Goal: Check status: Check status

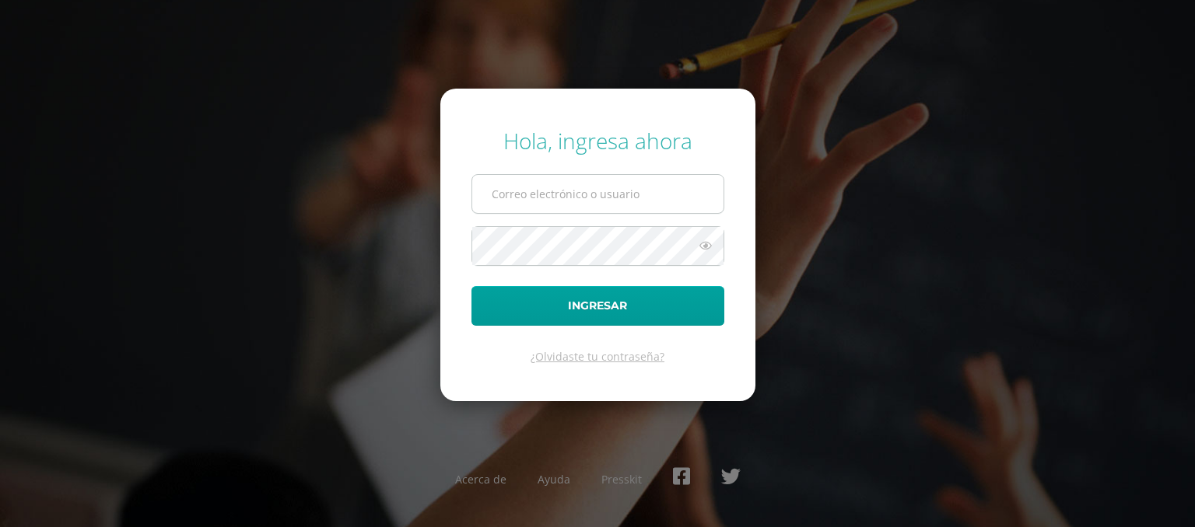
click at [584, 200] on input "text" at bounding box center [597, 194] width 251 height 38
type input "durantemiguel@gmail.com"
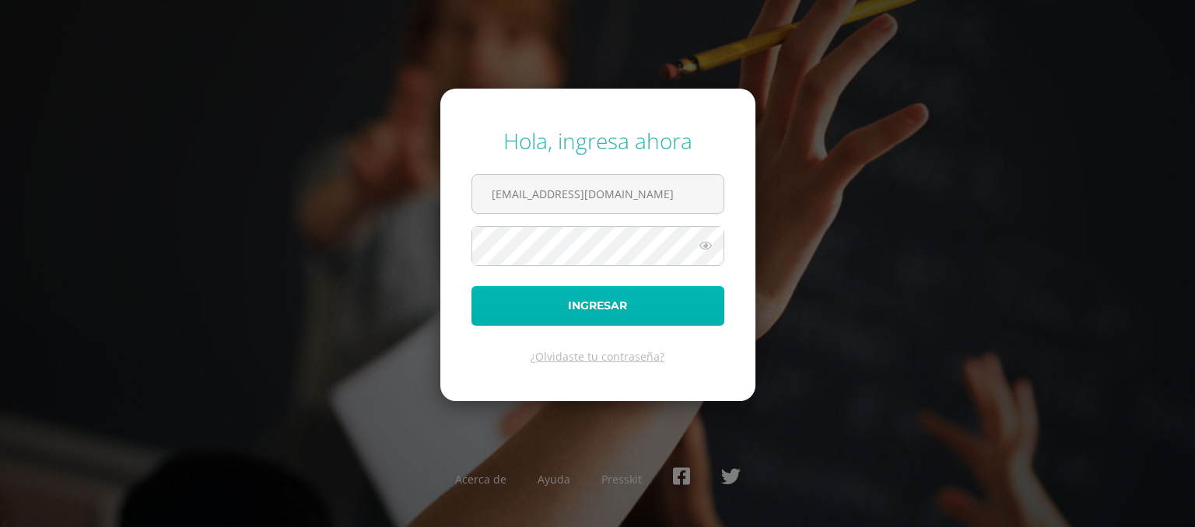
click at [566, 294] on button "Ingresar" at bounding box center [597, 306] width 253 height 40
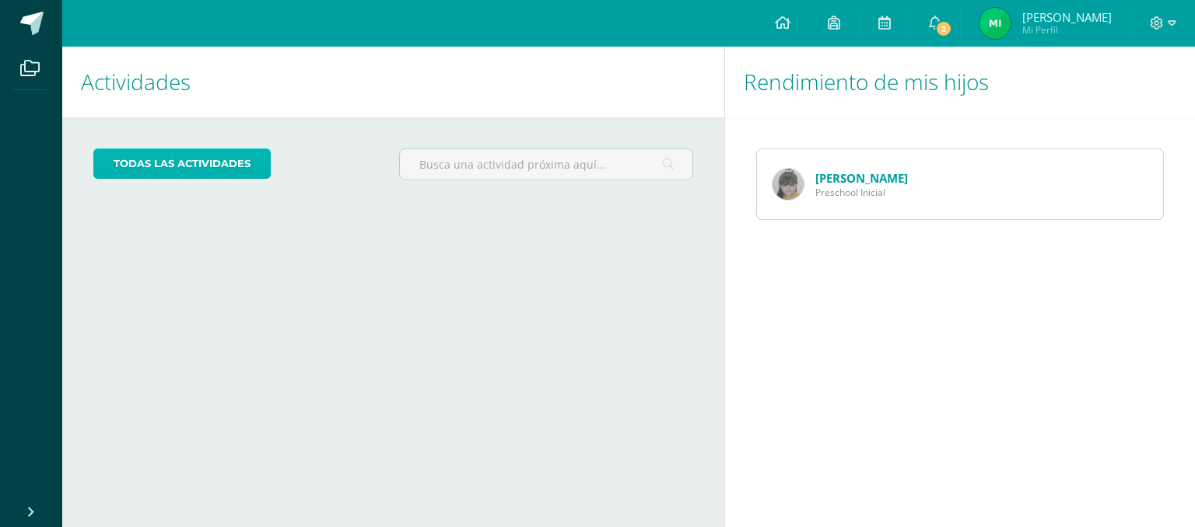
click at [209, 178] on link "todas las Actividades" at bounding box center [181, 164] width 177 height 30
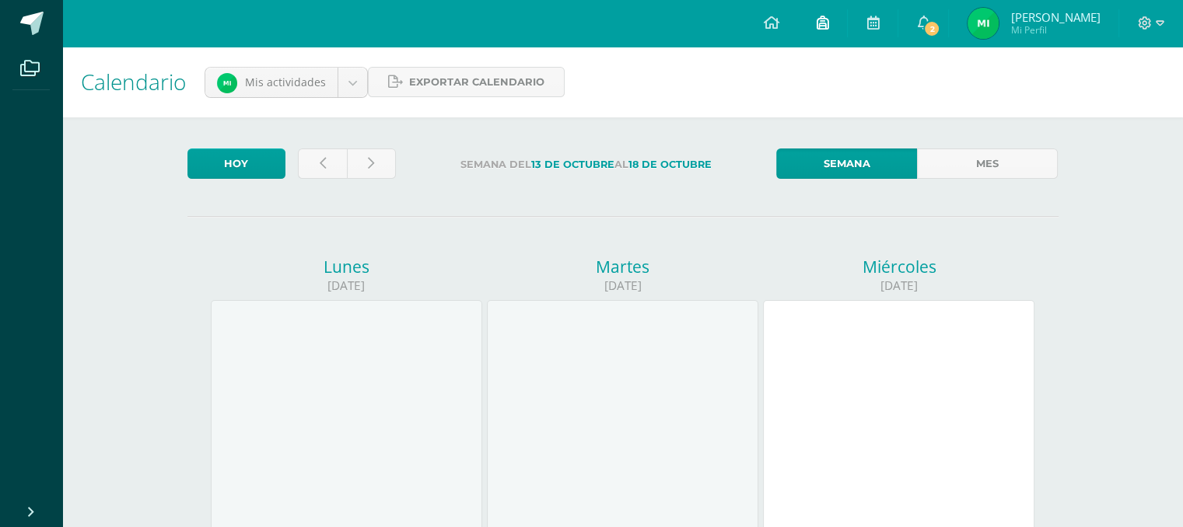
click at [828, 15] on span at bounding box center [822, 23] width 12 height 17
click at [930, 26] on icon at bounding box center [923, 23] width 12 height 14
click at [31, 30] on span at bounding box center [31, 23] width 23 height 23
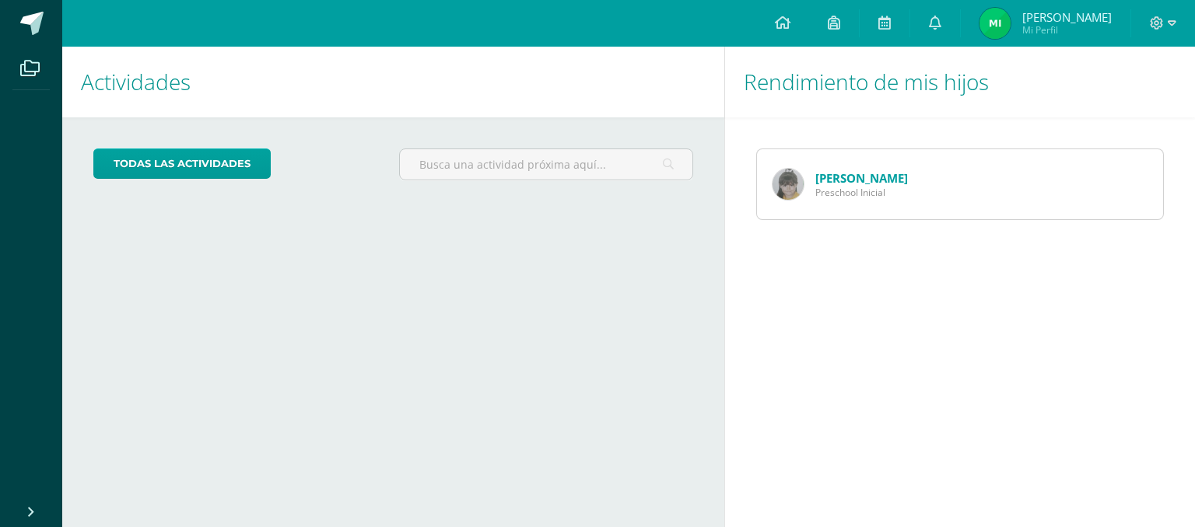
click at [872, 169] on div "Milán Durante Preschool Inicial" at bounding box center [840, 184] width 166 height 70
click at [859, 177] on link "Milán Durante" at bounding box center [861, 178] width 93 height 16
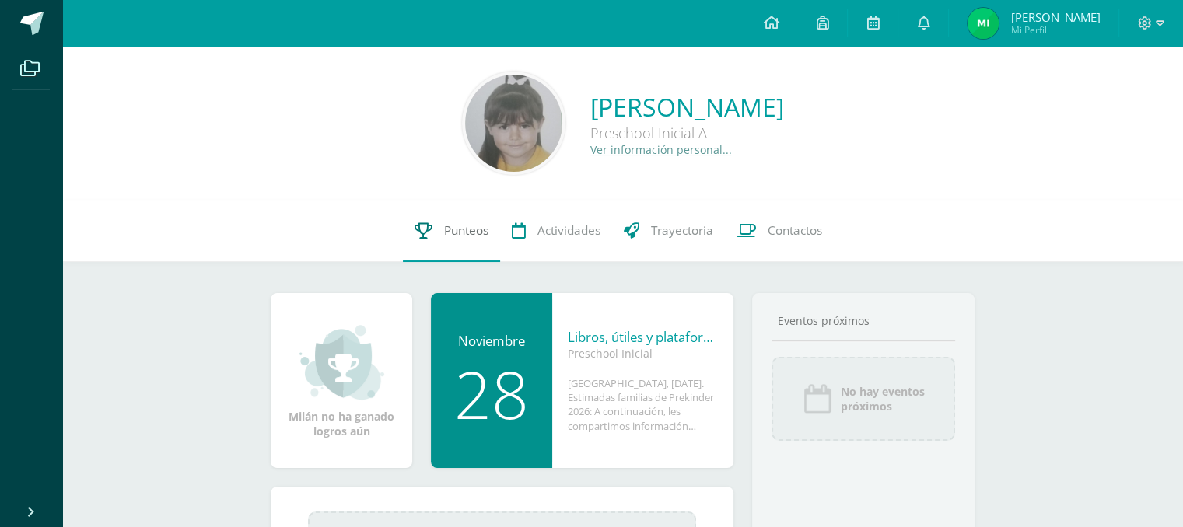
click at [478, 221] on link "Punteos" at bounding box center [451, 231] width 97 height 62
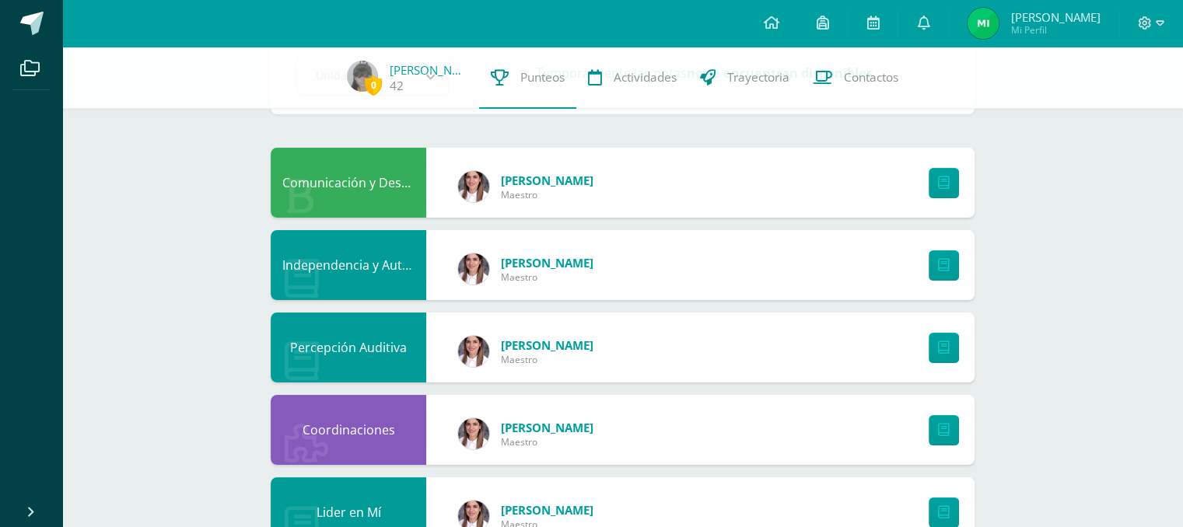
scroll to position [98, 0]
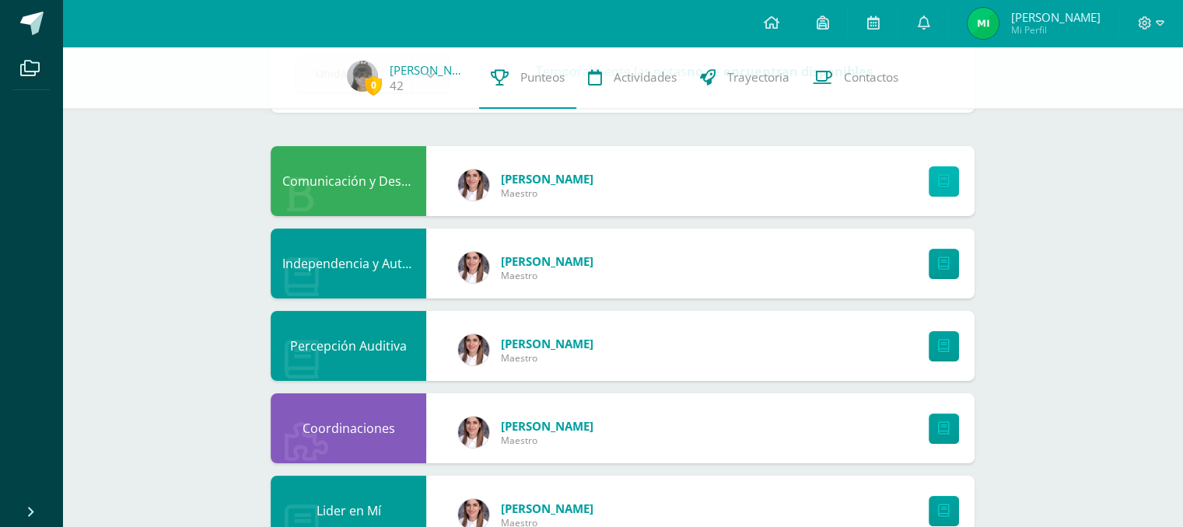
click at [944, 180] on icon at bounding box center [944, 181] width 12 height 13
click at [944, 261] on icon at bounding box center [944, 263] width 12 height 13
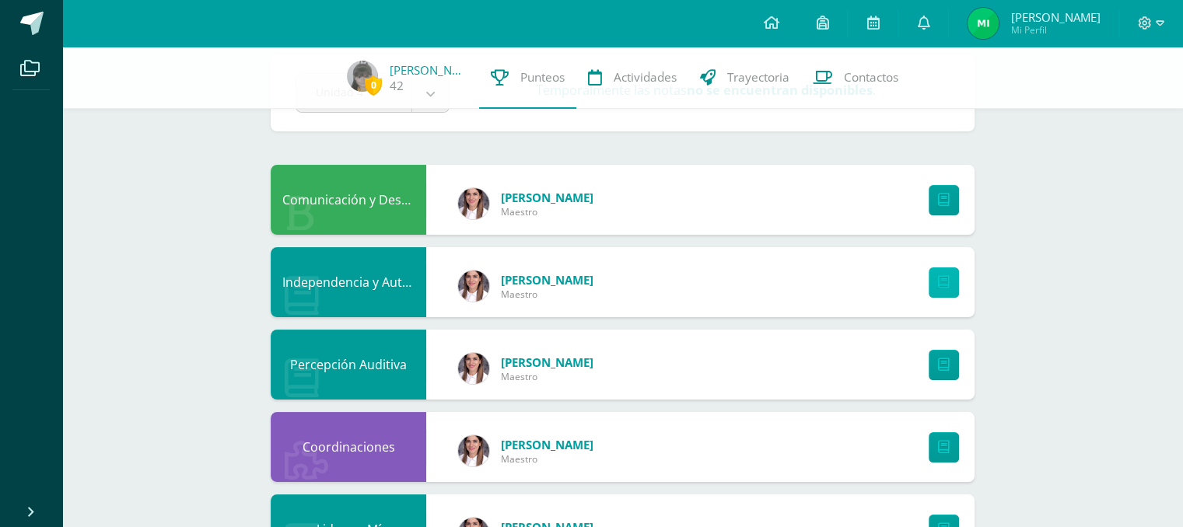
scroll to position [0, 0]
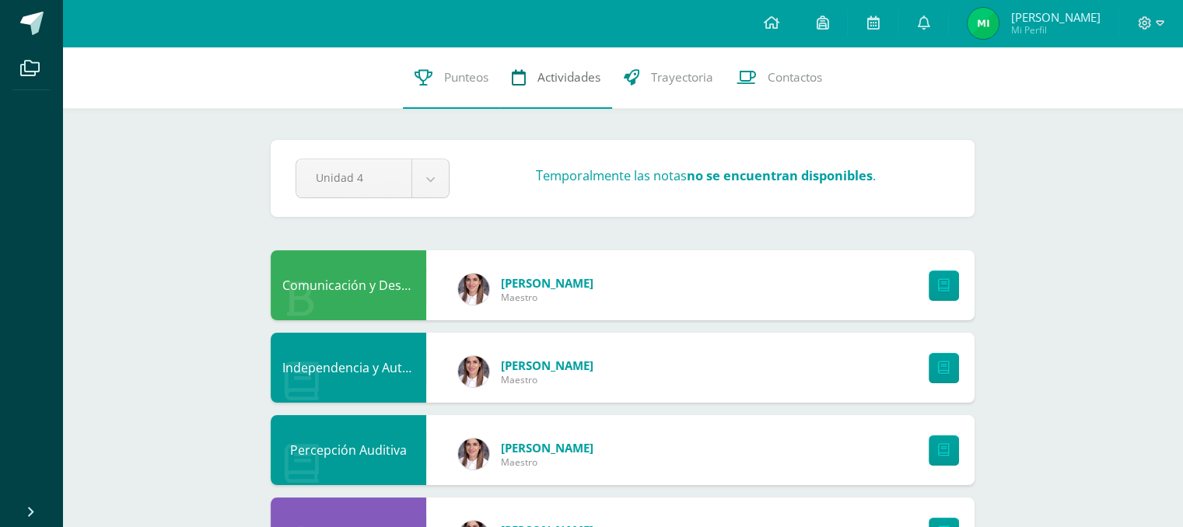
click at [550, 84] on span "Actividades" at bounding box center [569, 77] width 63 height 16
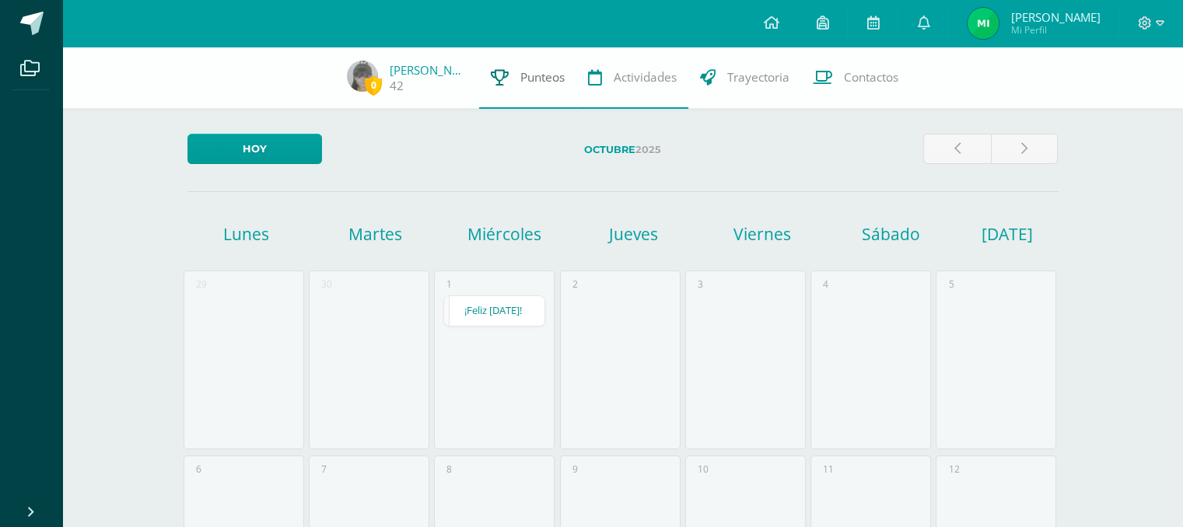
click at [501, 79] on icon at bounding box center [500, 77] width 18 height 16
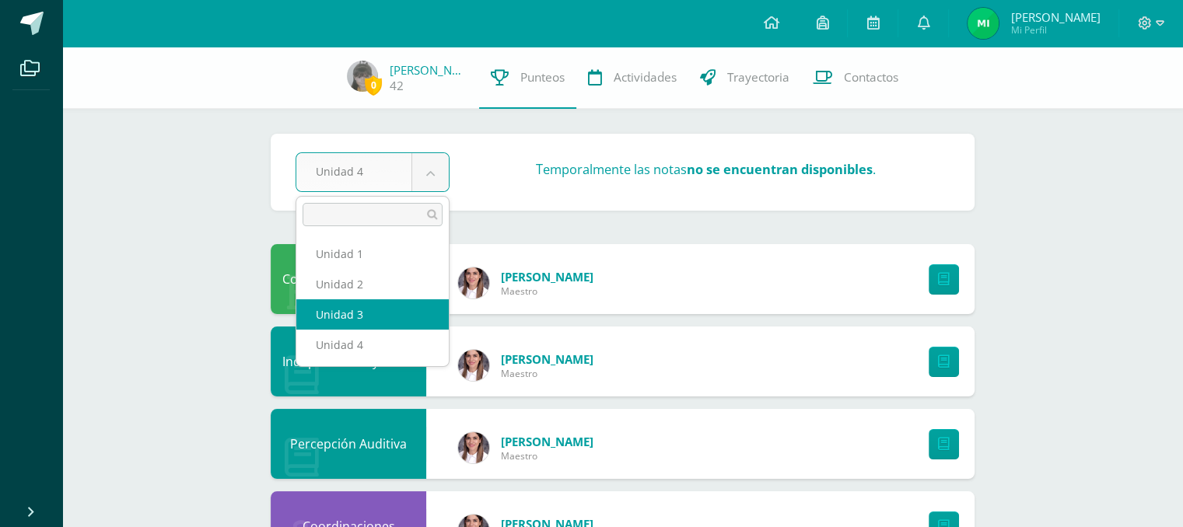
select select "Unidad 3"
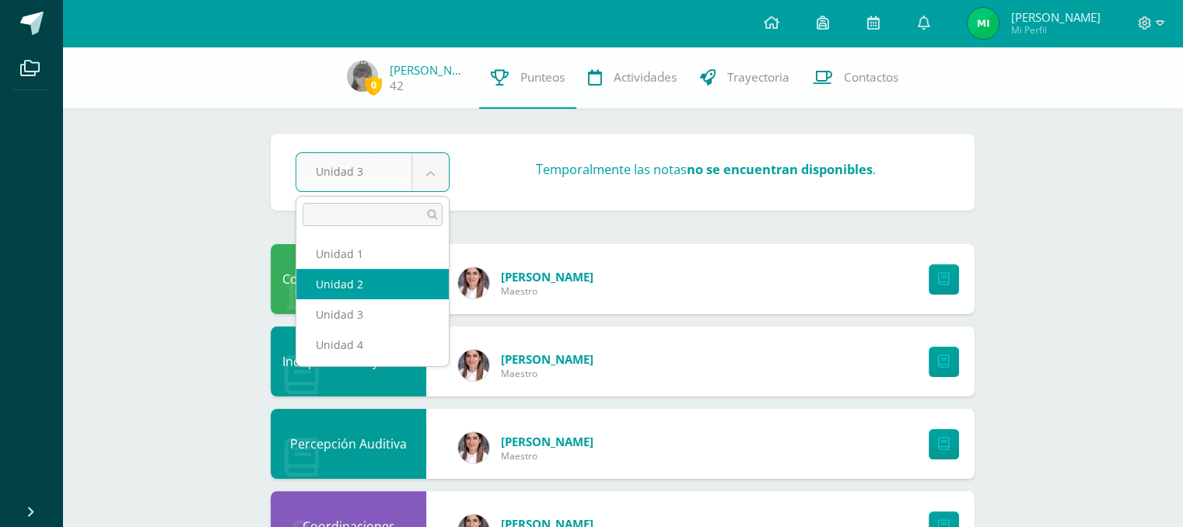
select select "Unidad 2"
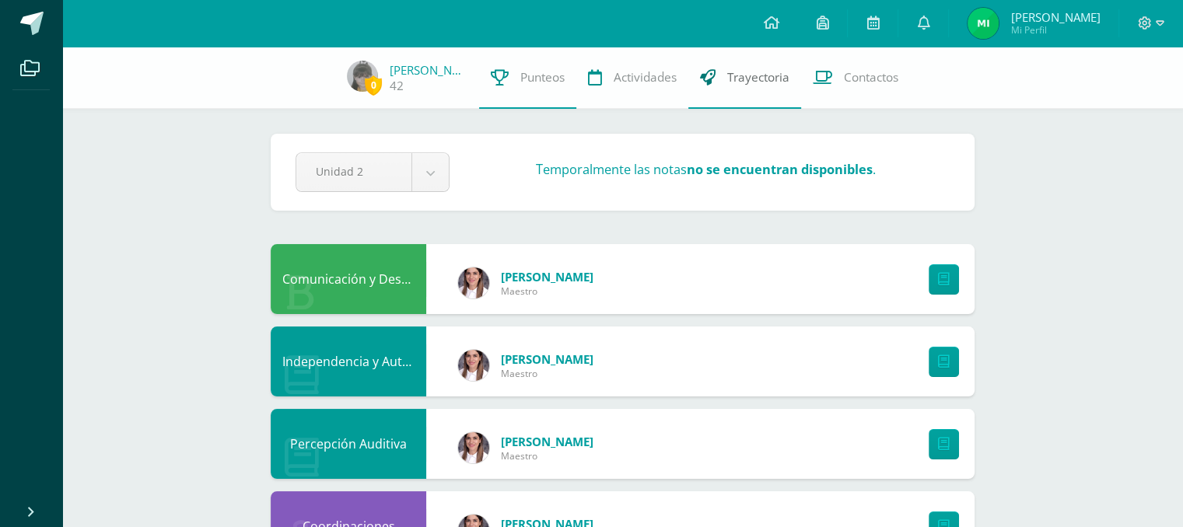
click at [708, 79] on icon at bounding box center [708, 77] width 16 height 16
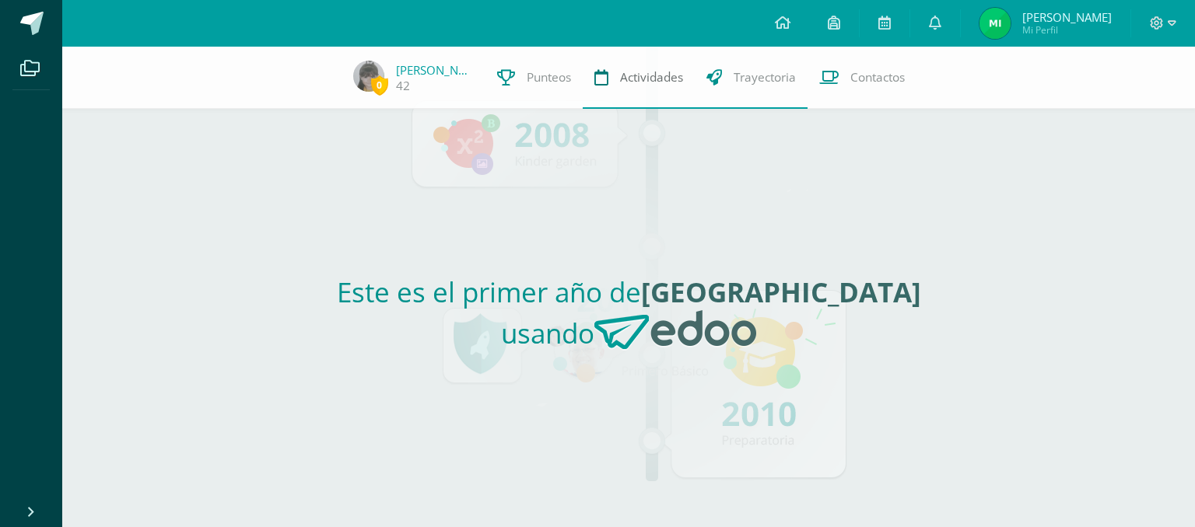
click at [643, 76] on span "Actividades" at bounding box center [651, 77] width 63 height 16
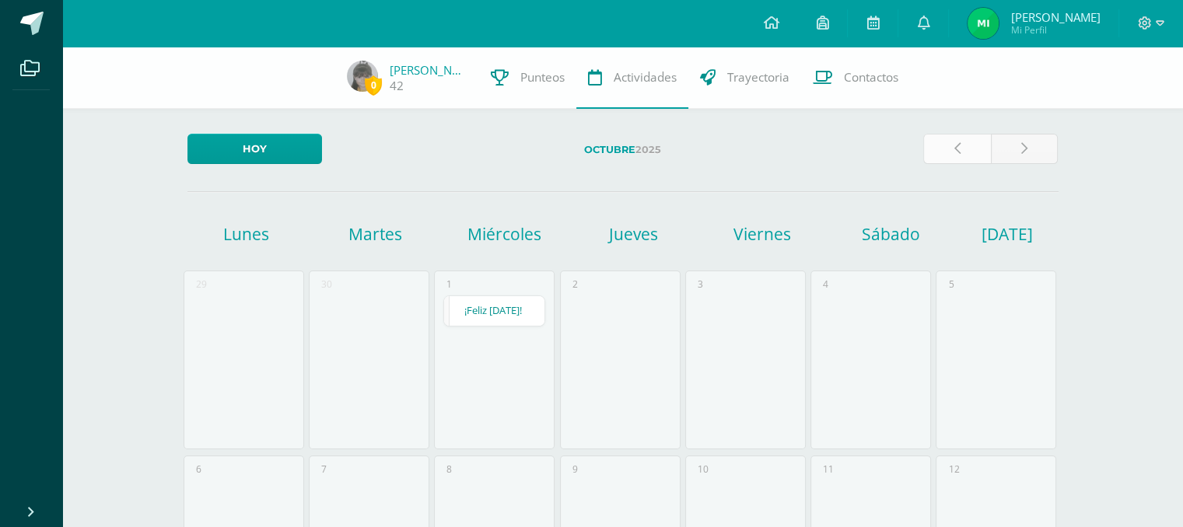
click at [957, 157] on link at bounding box center [957, 149] width 68 height 30
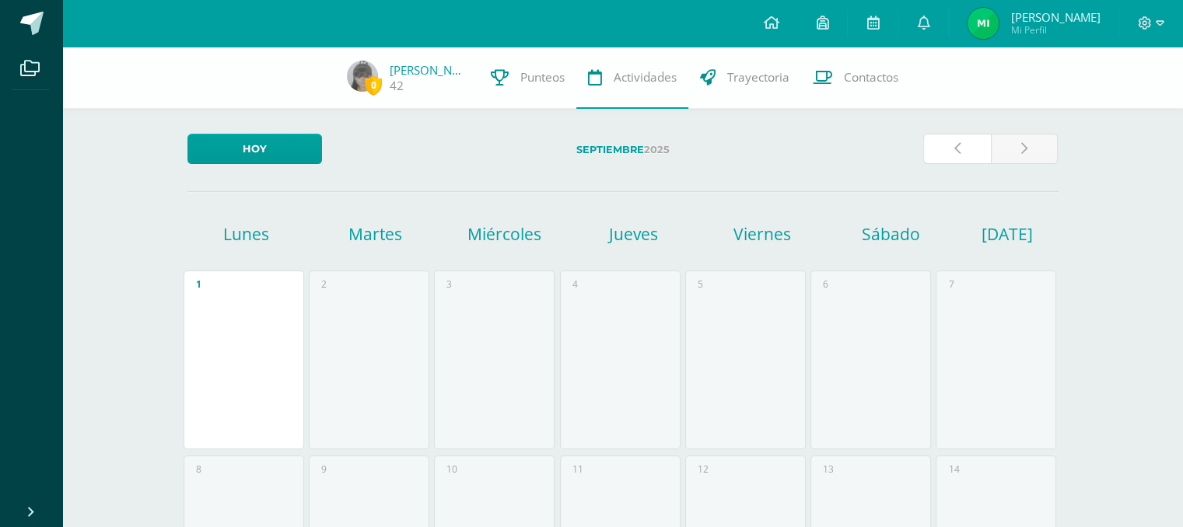
click at [957, 157] on link at bounding box center [957, 149] width 68 height 30
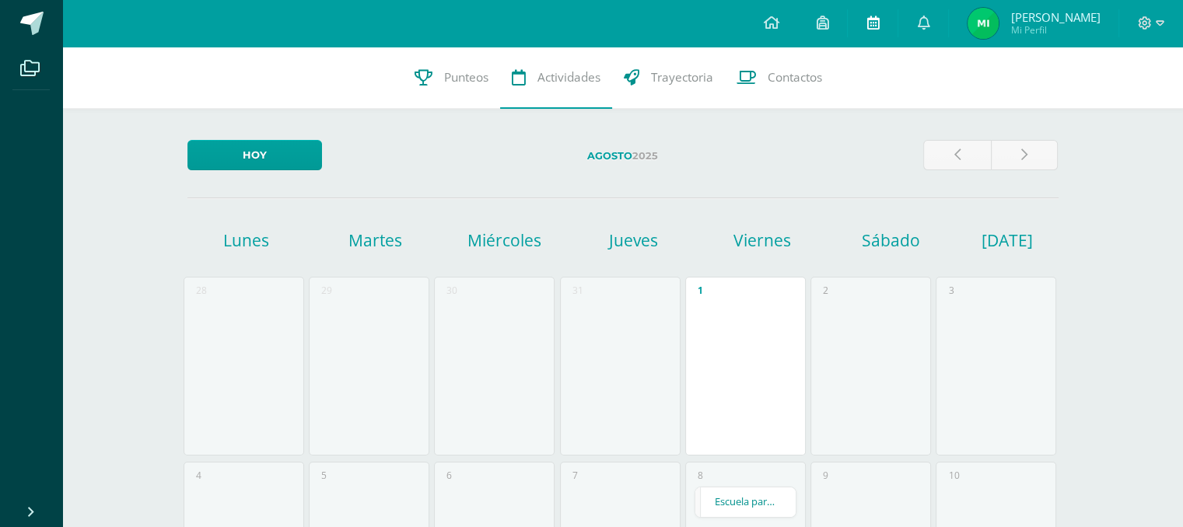
click at [879, 26] on icon at bounding box center [873, 23] width 12 height 14
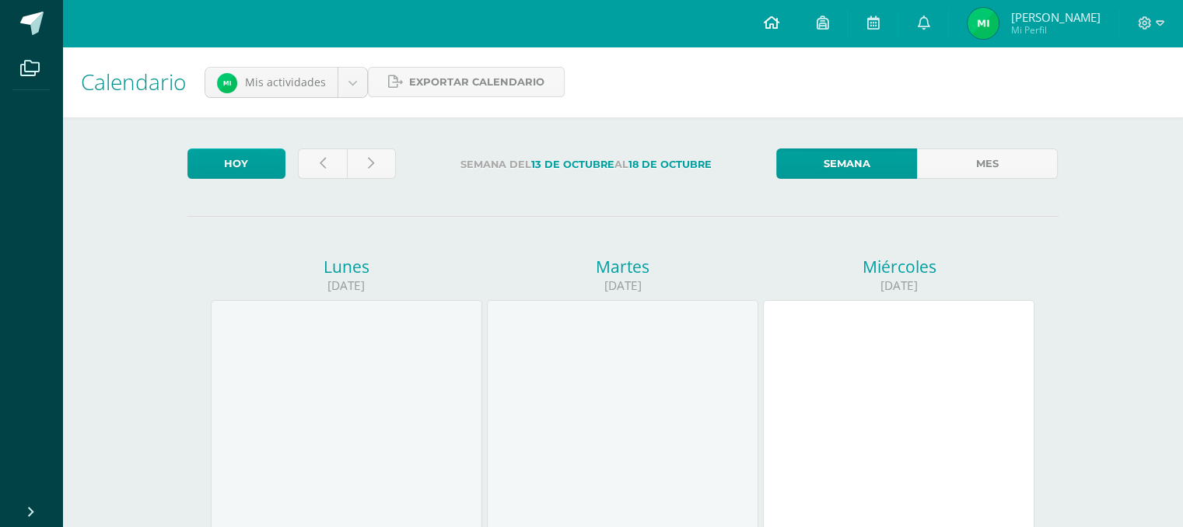
click at [781, 12] on link at bounding box center [770, 23] width 53 height 47
